Goal: Information Seeking & Learning: Learn about a topic

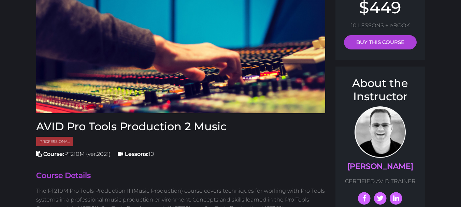
scroll to position [73, 0]
click at [158, 126] on h3 "AVID Pro Tools Production 2 Music" at bounding box center [180, 126] width 289 height 13
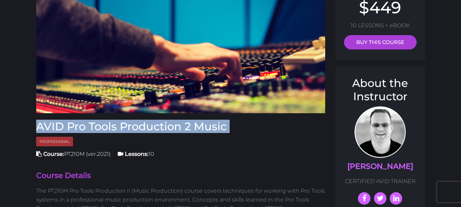
click at [158, 126] on h3 "AVID Pro Tools Production 2 Music" at bounding box center [180, 126] width 289 height 13
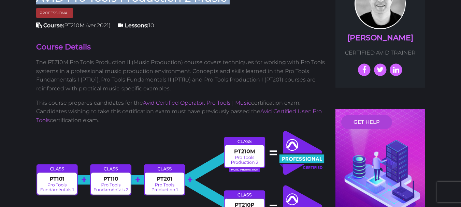
scroll to position [202, 0]
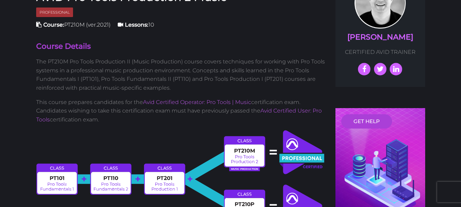
click at [146, 67] on p "The PT210M Pro Tools Production II (Music Production) course covers techniques …" at bounding box center [180, 74] width 289 height 35
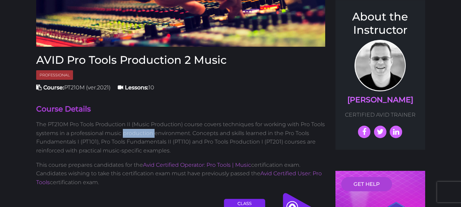
scroll to position [138, 0]
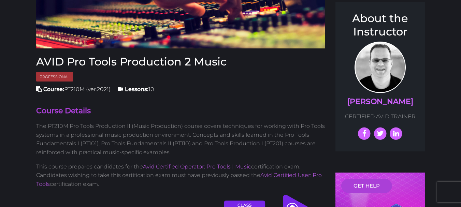
click at [76, 90] on span "Course: PT210M (ver.2021)" at bounding box center [73, 89] width 74 height 6
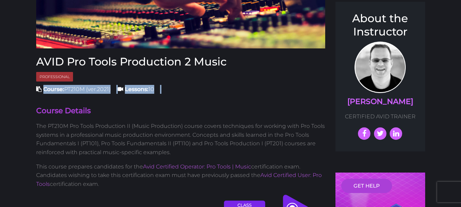
click at [76, 90] on span "Course: PT210M (ver.2021)" at bounding box center [73, 89] width 74 height 6
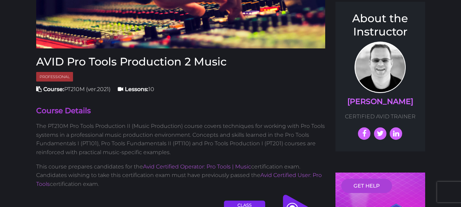
click at [225, 128] on p "The PT210M Pro Tools Production II (Music Production) course covers techniques …" at bounding box center [180, 139] width 289 height 35
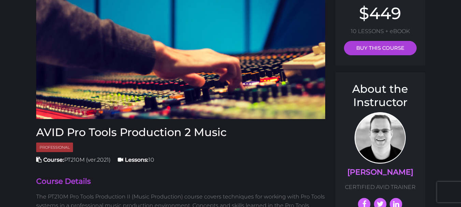
scroll to position [79, 0]
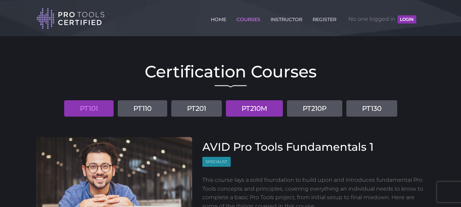
click at [258, 115] on link "PT210M" at bounding box center [254, 108] width 57 height 16
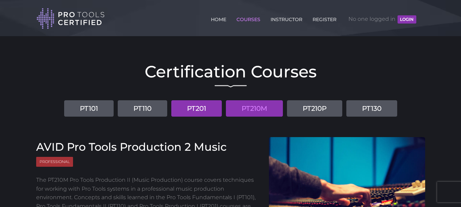
click at [201, 113] on link "PT201" at bounding box center [196, 108] width 50 height 16
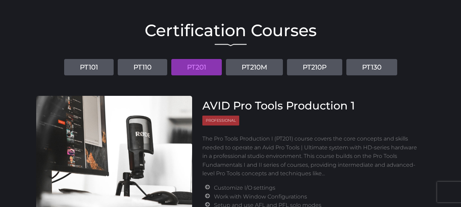
scroll to position [44, 0]
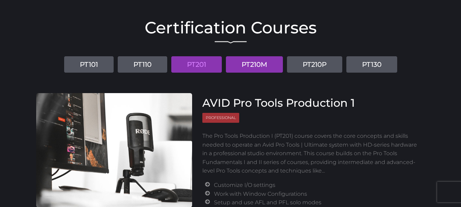
click at [255, 60] on link "PT210M" at bounding box center [254, 64] width 57 height 16
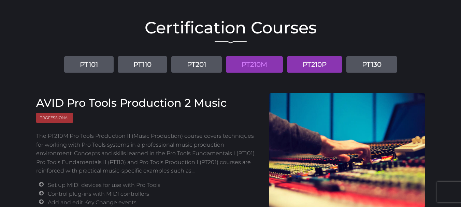
click at [324, 68] on link "PT210P" at bounding box center [314, 64] width 55 height 16
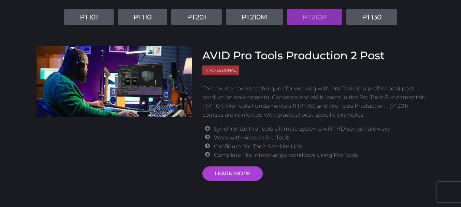
scroll to position [96, 0]
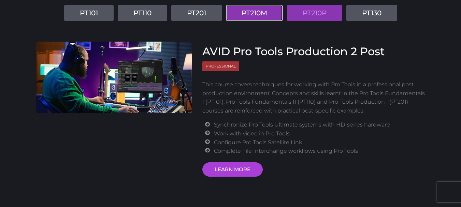
click at [258, 13] on link "PT210M" at bounding box center [254, 13] width 57 height 16
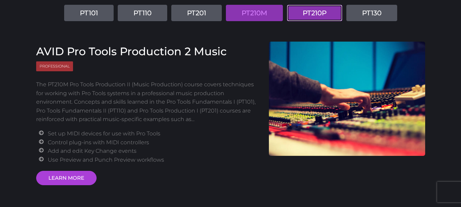
click at [309, 14] on link "PT210P" at bounding box center [314, 13] width 55 height 16
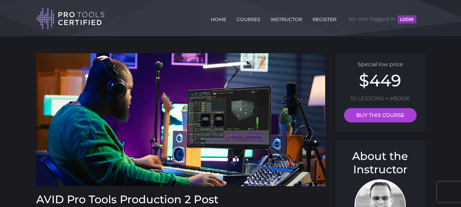
scroll to position [176, 0]
